Goal: Check status

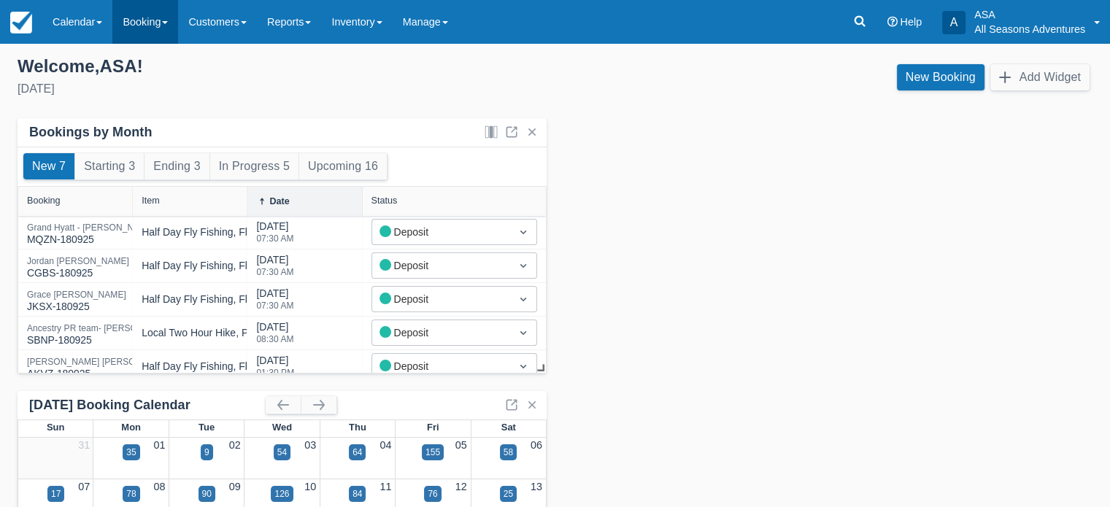
click at [134, 24] on link "Booking" at bounding box center [145, 22] width 66 height 44
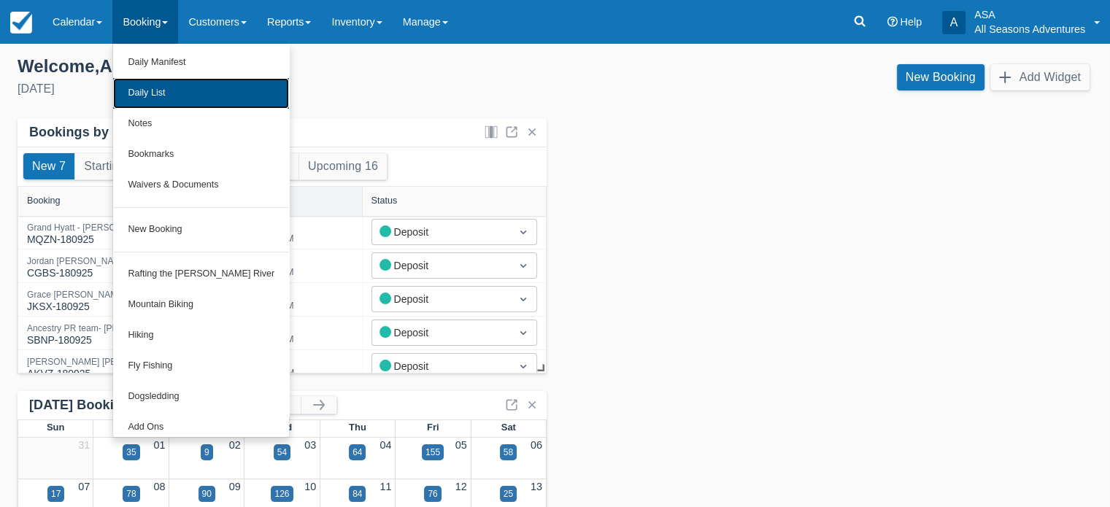
click at [164, 99] on link "Daily List" at bounding box center [201, 93] width 176 height 31
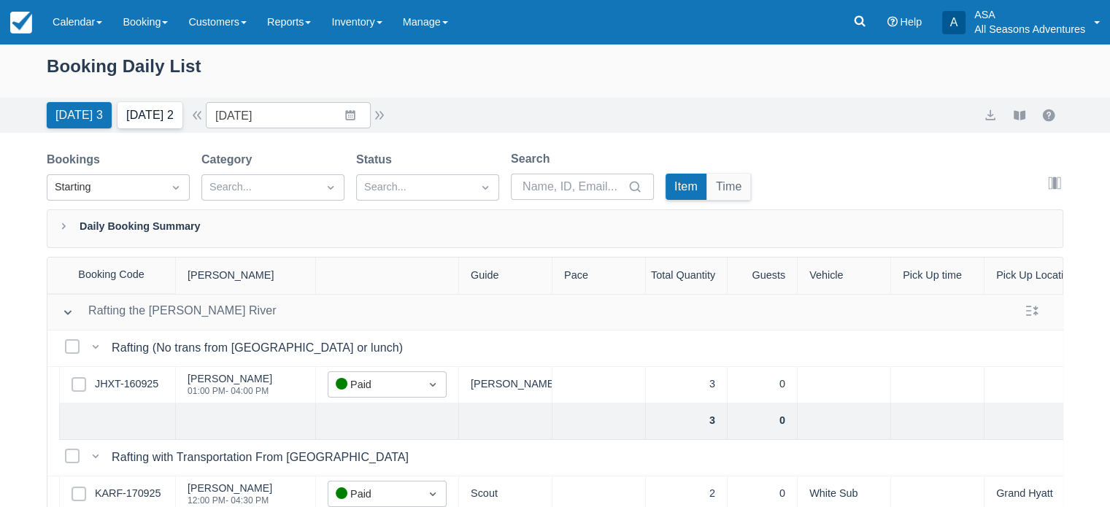
click at [152, 120] on button "Tomorrow 2" at bounding box center [150, 115] width 65 height 26
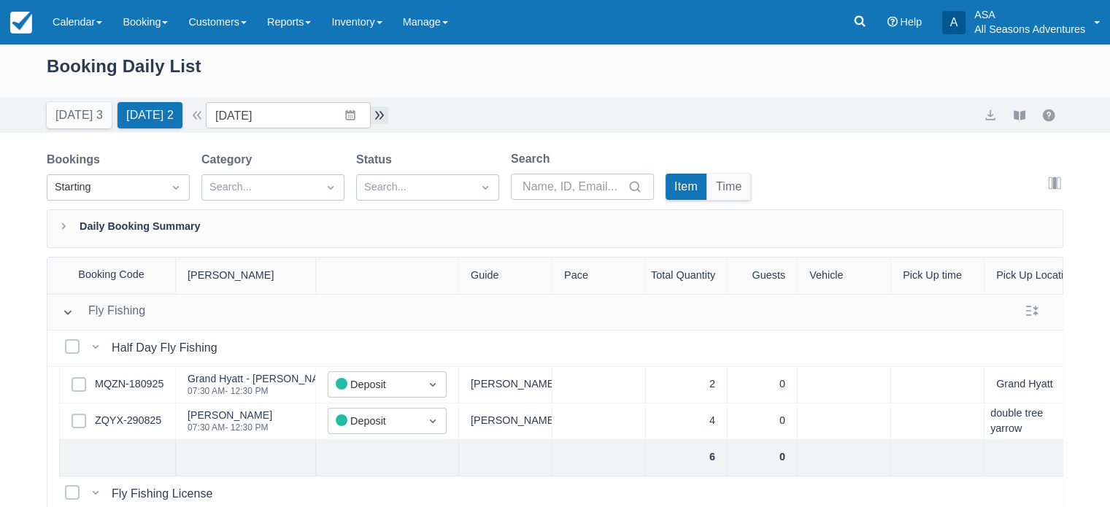
click at [384, 120] on button "button" at bounding box center [380, 116] width 18 height 18
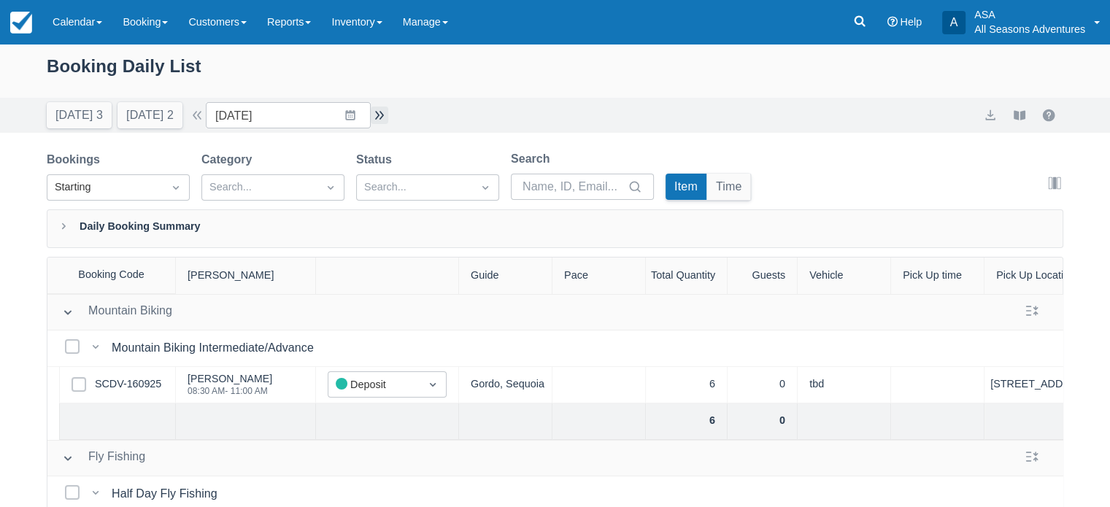
click at [377, 113] on button "button" at bounding box center [380, 116] width 18 height 18
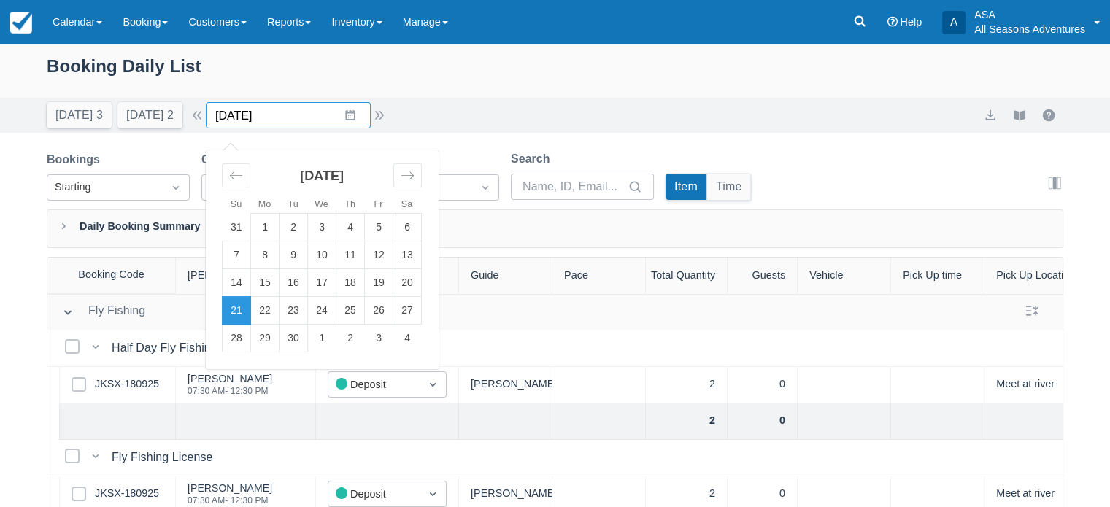
click at [297, 104] on input "[DATE]" at bounding box center [288, 115] width 165 height 26
click at [280, 313] on td "22" at bounding box center [265, 311] width 28 height 28
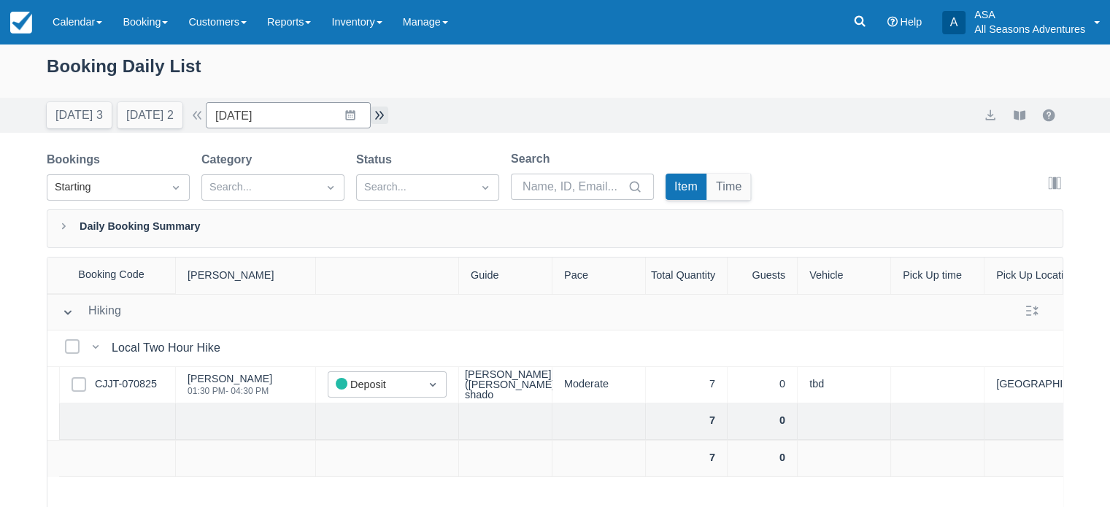
click at [381, 118] on button "button" at bounding box center [380, 116] width 18 height 18
type input "09/23/25"
